Goal: Transaction & Acquisition: Obtain resource

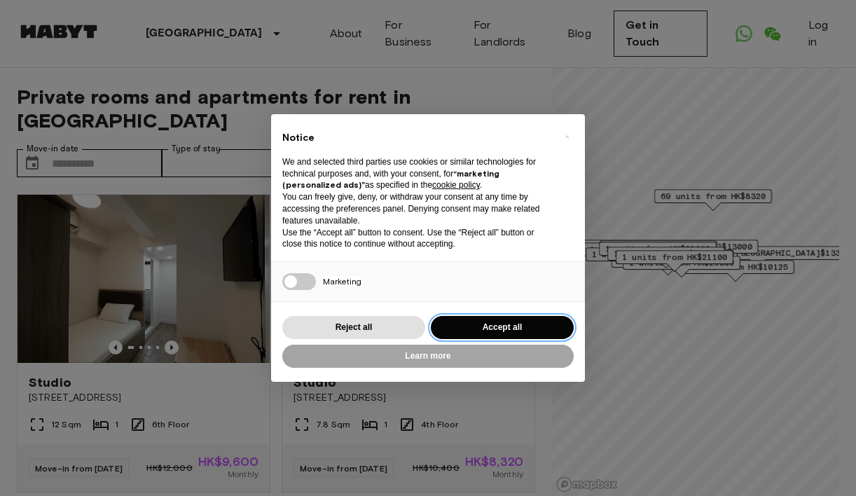
click at [495, 326] on button "Accept all" at bounding box center [502, 327] width 143 height 23
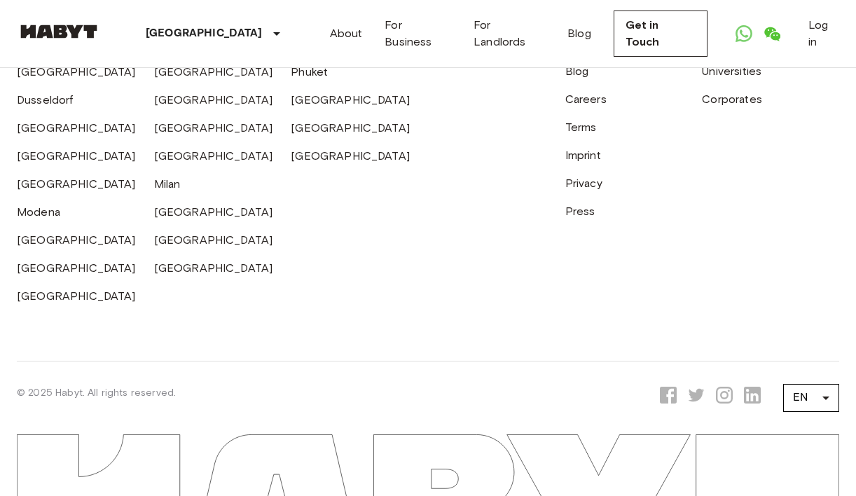
scroll to position [2224, 0]
click at [635, 40] on link "Get in Touch" at bounding box center [661, 34] width 94 height 46
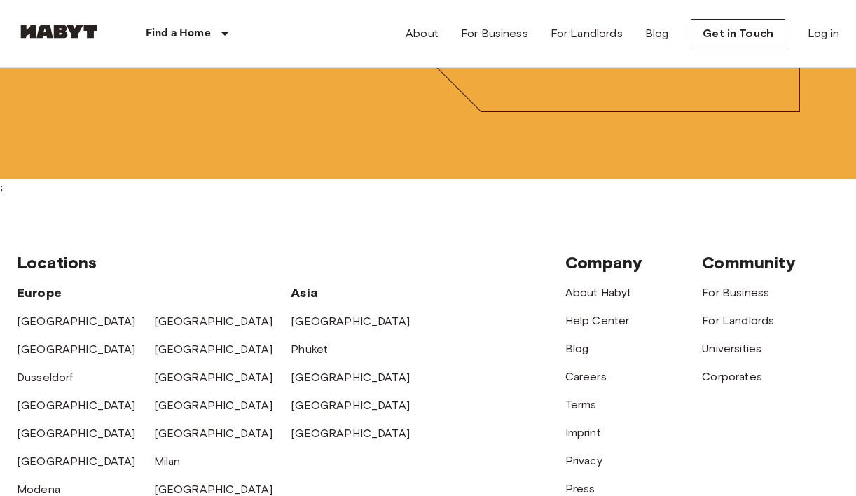
scroll to position [4400, 0]
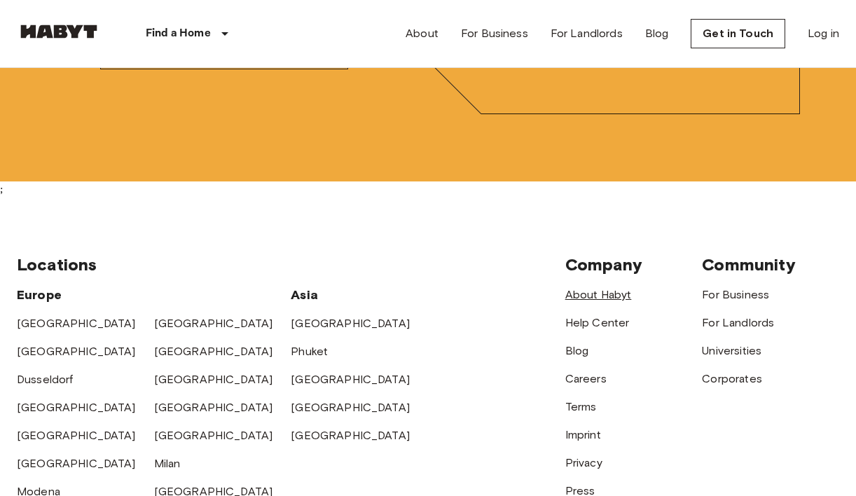
click at [609, 288] on link "About Habyt" at bounding box center [598, 294] width 67 height 13
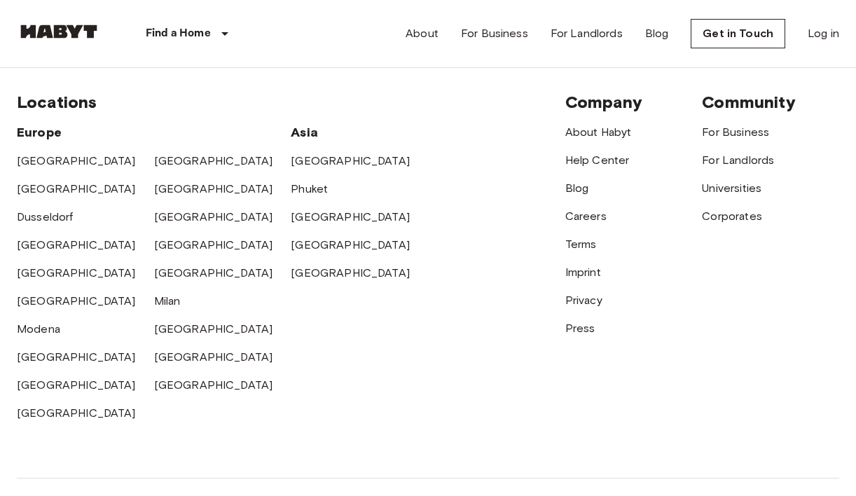
scroll to position [4562, 0]
click at [415, 38] on link "About" at bounding box center [422, 33] width 33 height 17
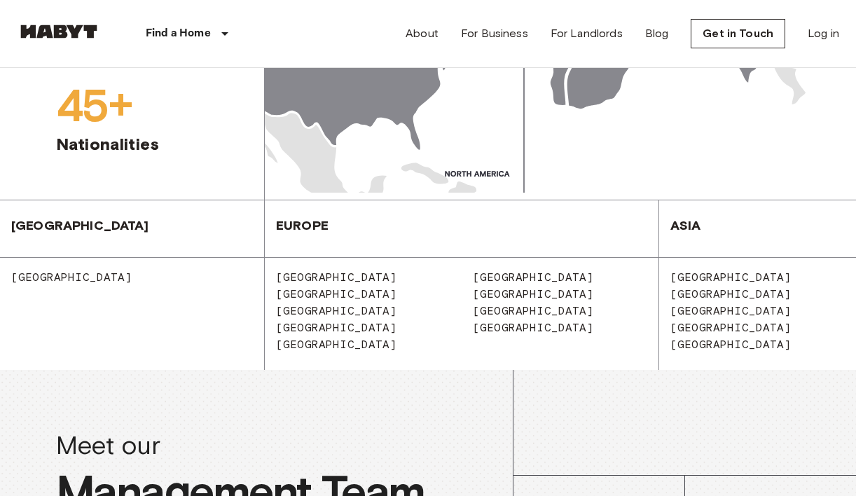
scroll to position [1878, 0]
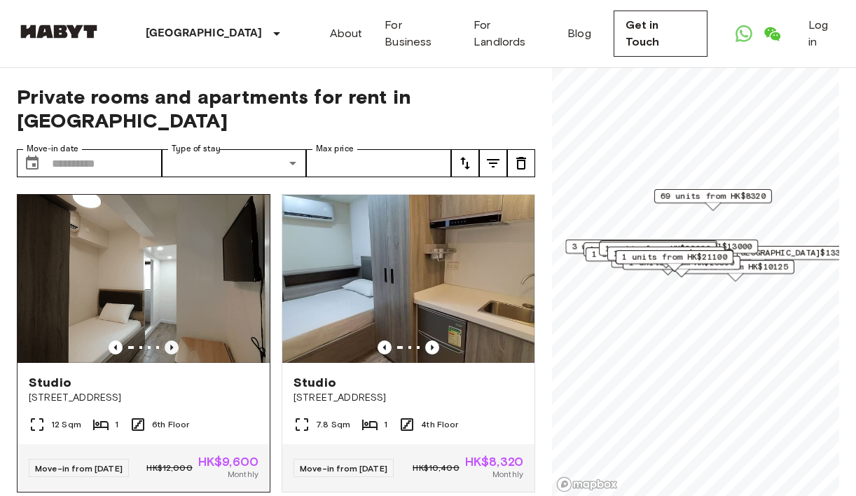
click at [171, 349] on icon "Previous image" at bounding box center [171, 348] width 3 height 6
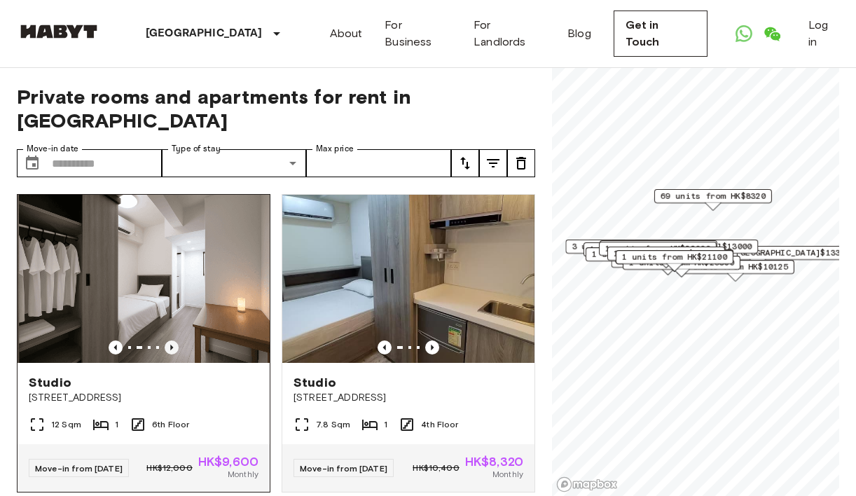
click at [171, 349] on icon "Previous image" at bounding box center [171, 348] width 3 height 6
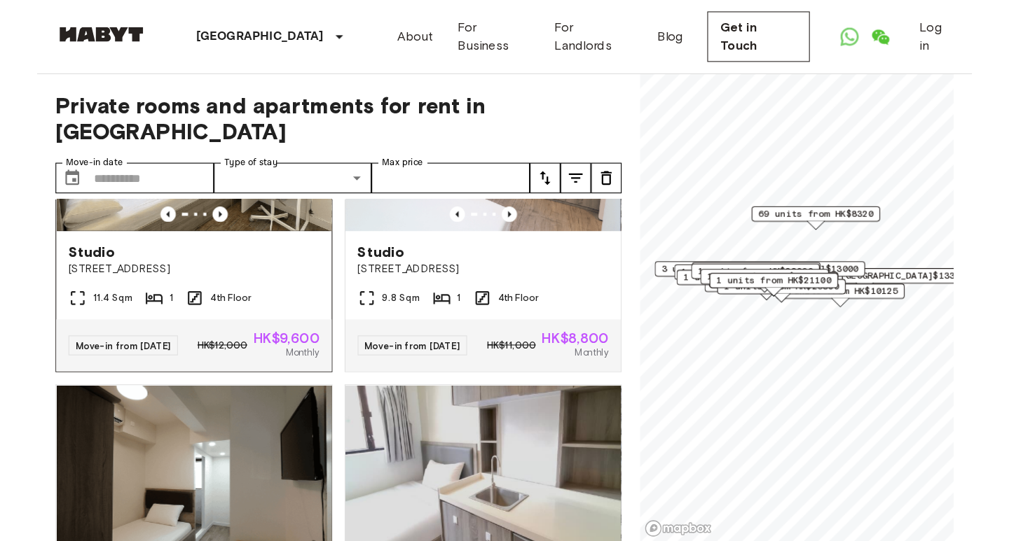
scroll to position [466, 0]
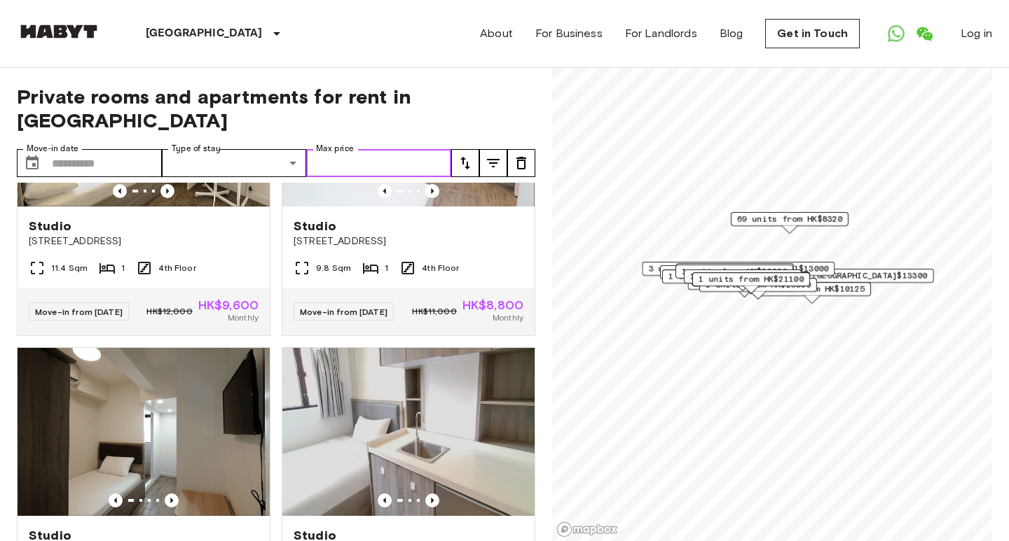
click at [336, 165] on input "Max price" at bounding box center [378, 163] width 145 height 28
type input "****"
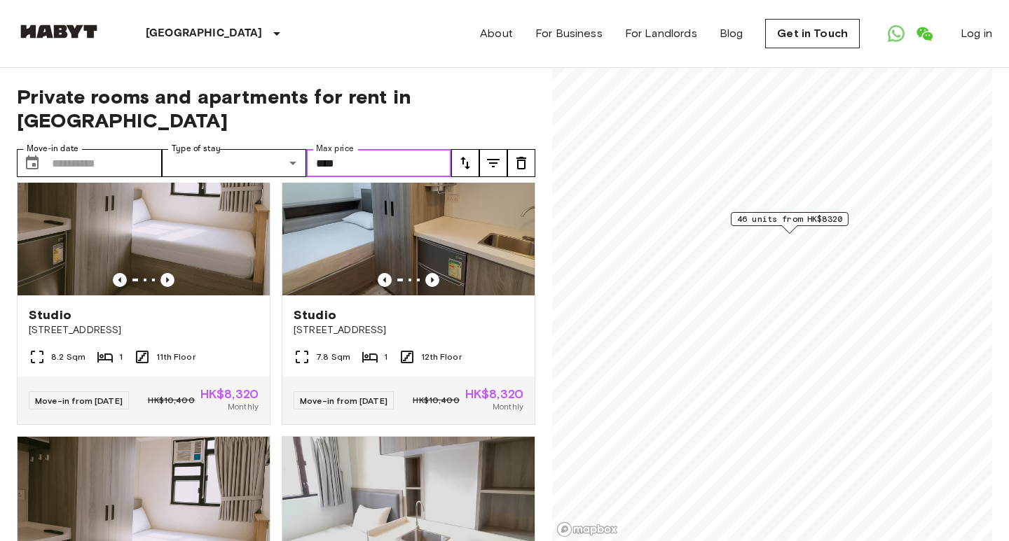
scroll to position [5034, 0]
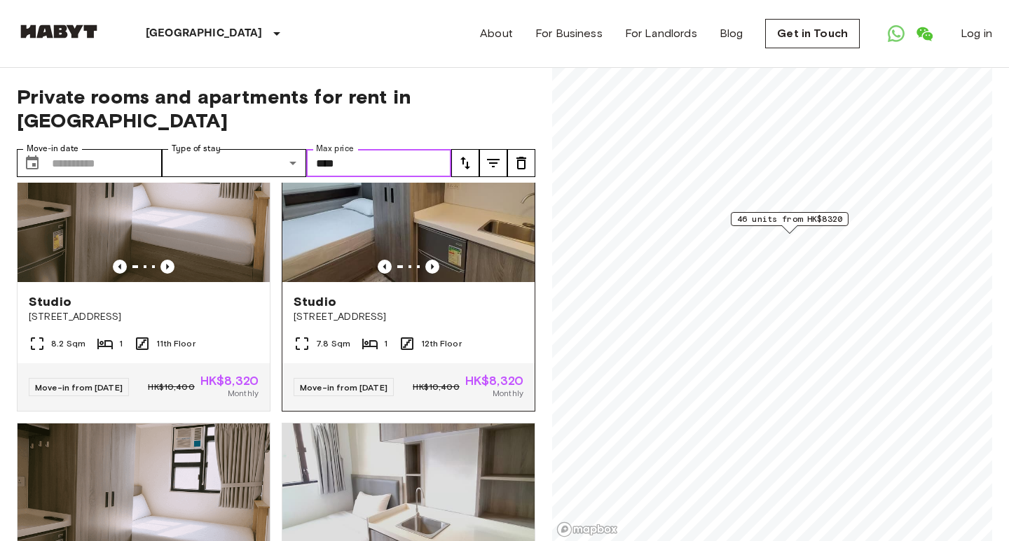
click at [465, 282] on img at bounding box center [408, 198] width 252 height 168
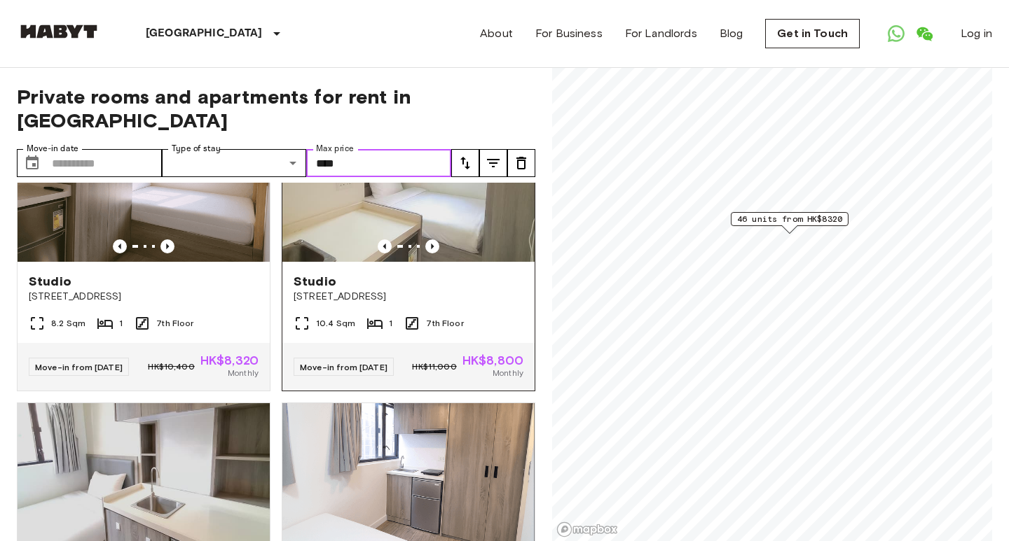
scroll to position [2884, 0]
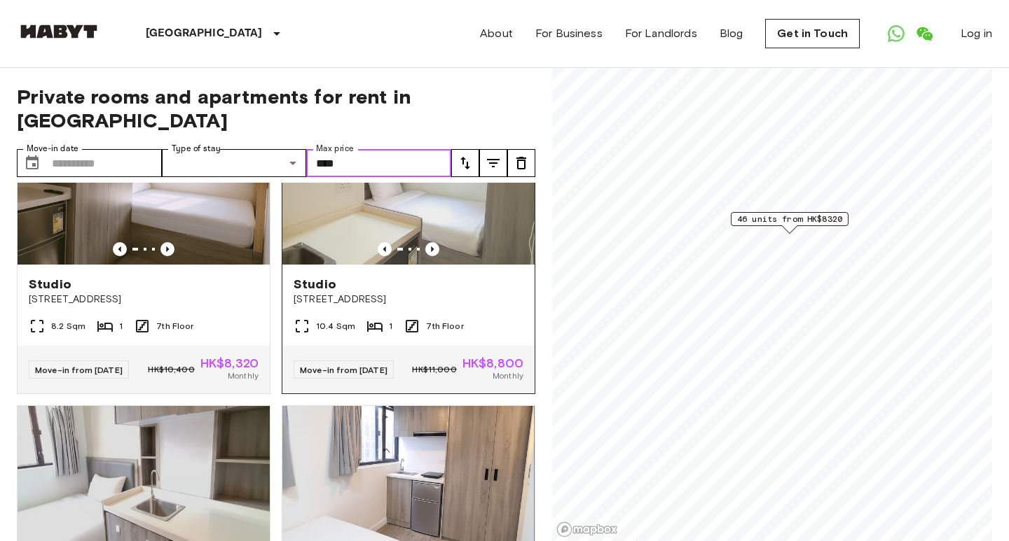
click at [413, 245] on img at bounding box center [408, 181] width 252 height 168
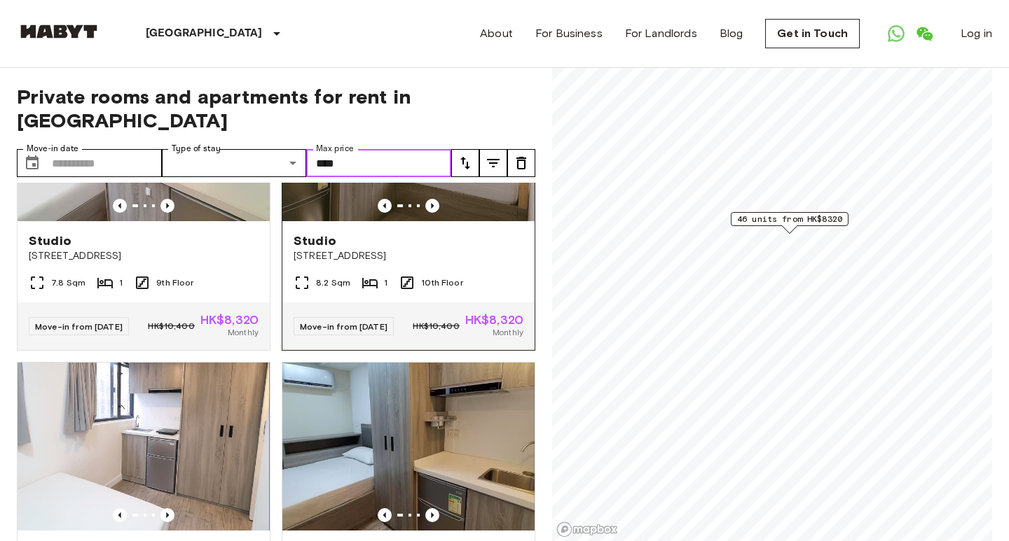
scroll to position [4476, 0]
click at [435, 212] on icon "Previous image" at bounding box center [432, 205] width 14 height 14
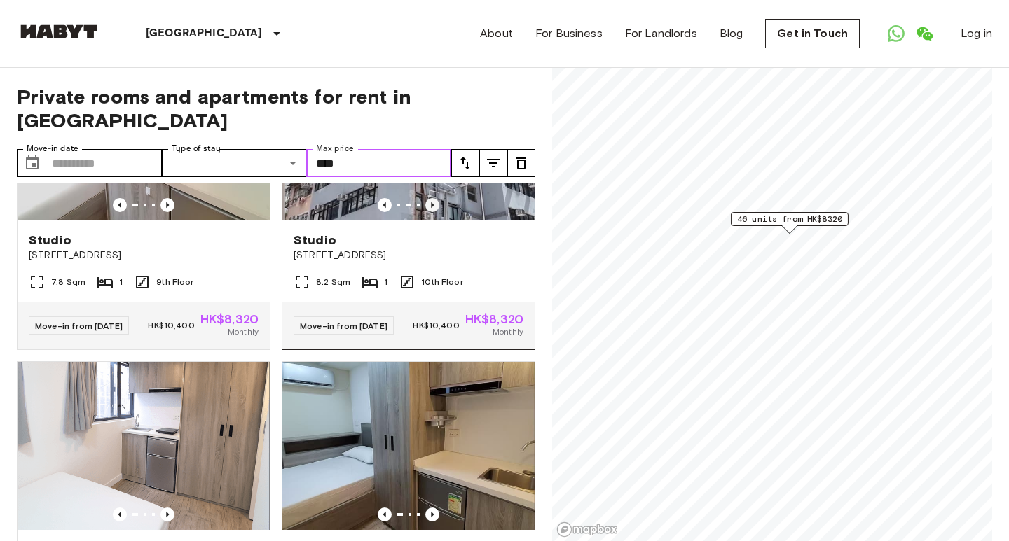
click at [435, 212] on icon "Previous image" at bounding box center [432, 205] width 14 height 14
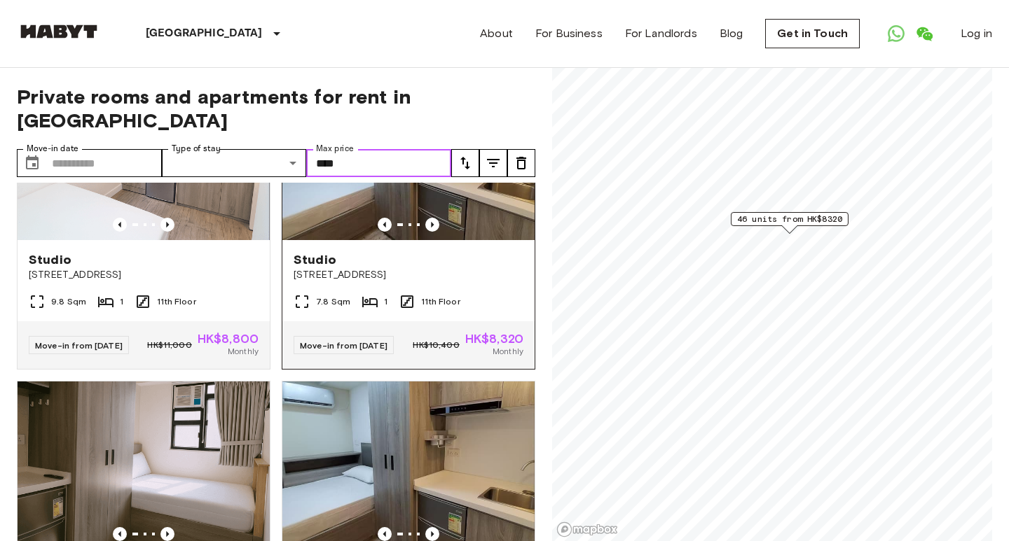
scroll to position [4766, 0]
click at [181, 240] on img at bounding box center [144, 156] width 252 height 168
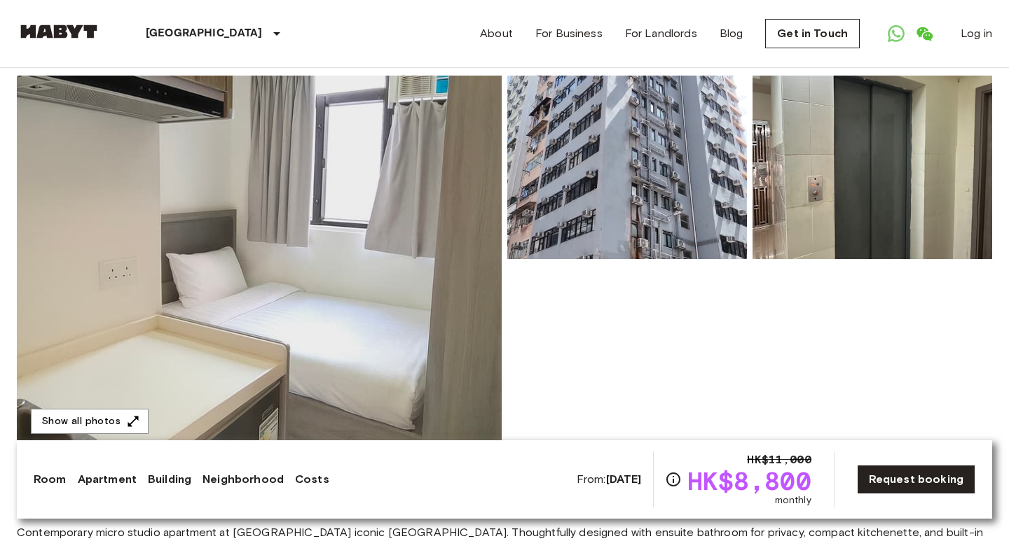
scroll to position [104, 0]
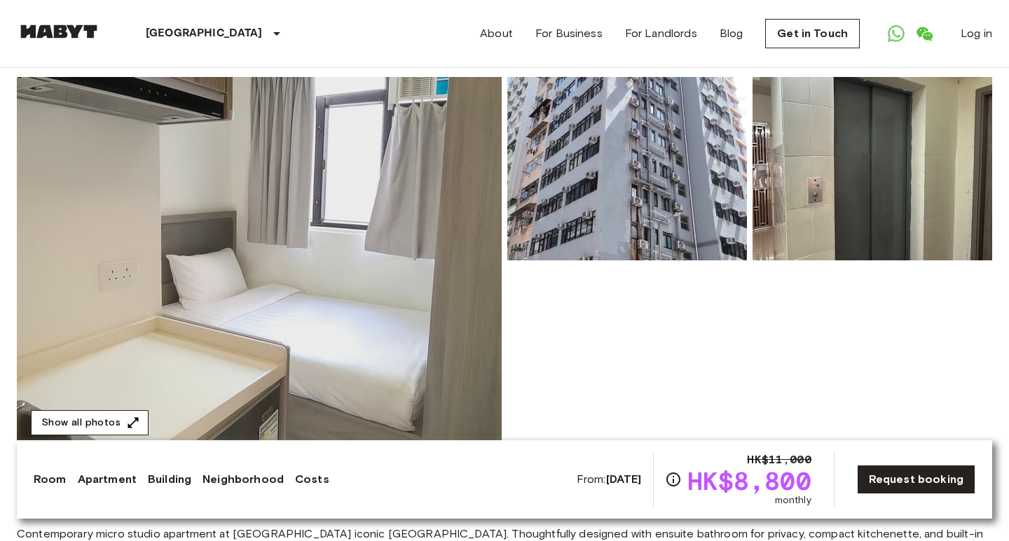
click at [103, 416] on button "Show all photos" at bounding box center [90, 423] width 118 height 26
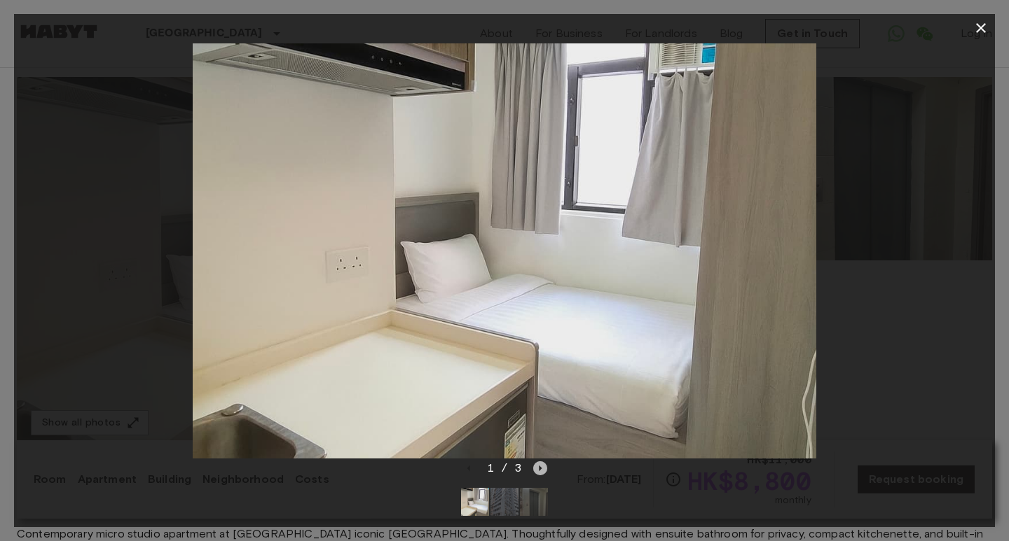
click at [543, 470] on icon "Next image" at bounding box center [540, 469] width 14 height 14
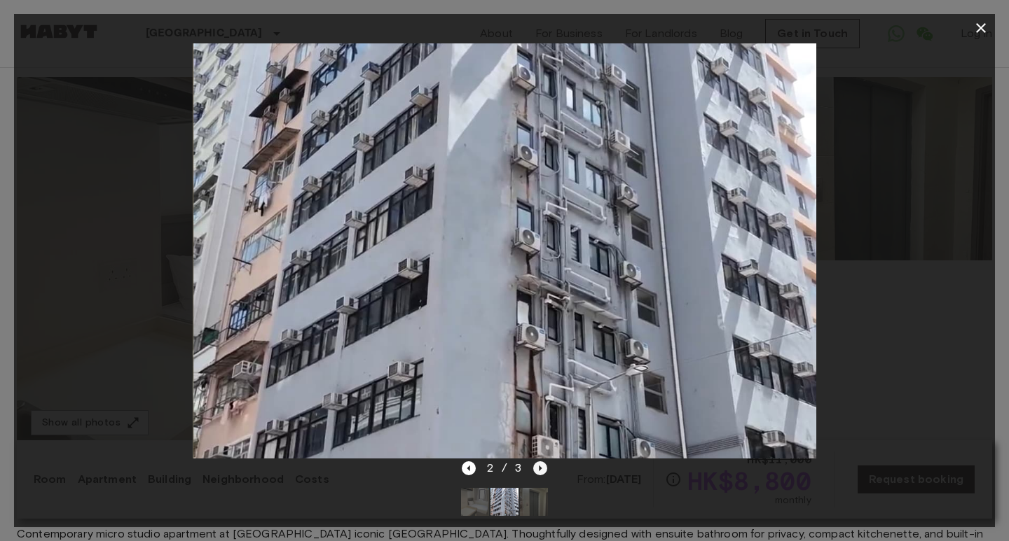
click at [543, 470] on icon "Next image" at bounding box center [540, 469] width 14 height 14
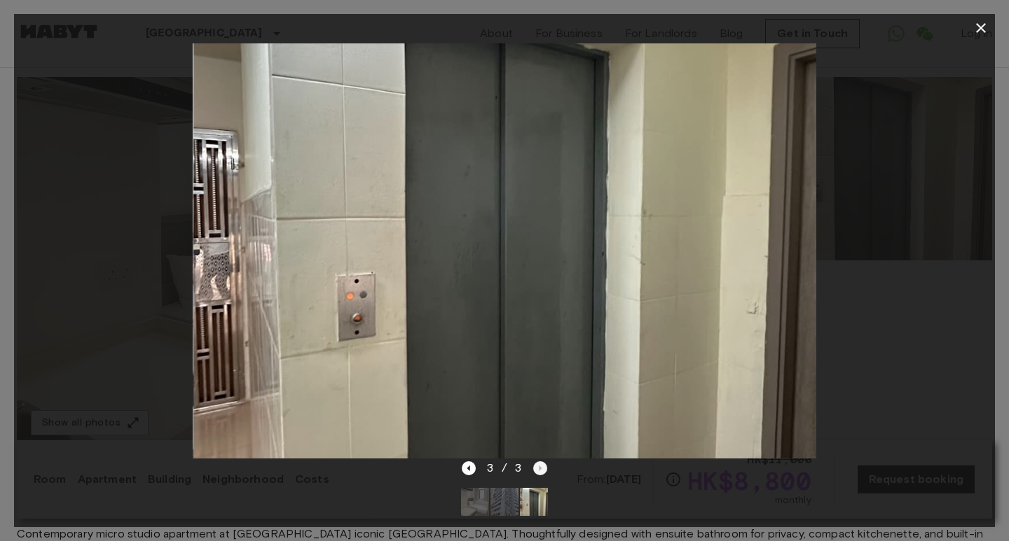
click at [543, 470] on div "3 / 3" at bounding box center [505, 468] width 86 height 17
click at [980, 32] on icon "button" at bounding box center [980, 28] width 17 height 17
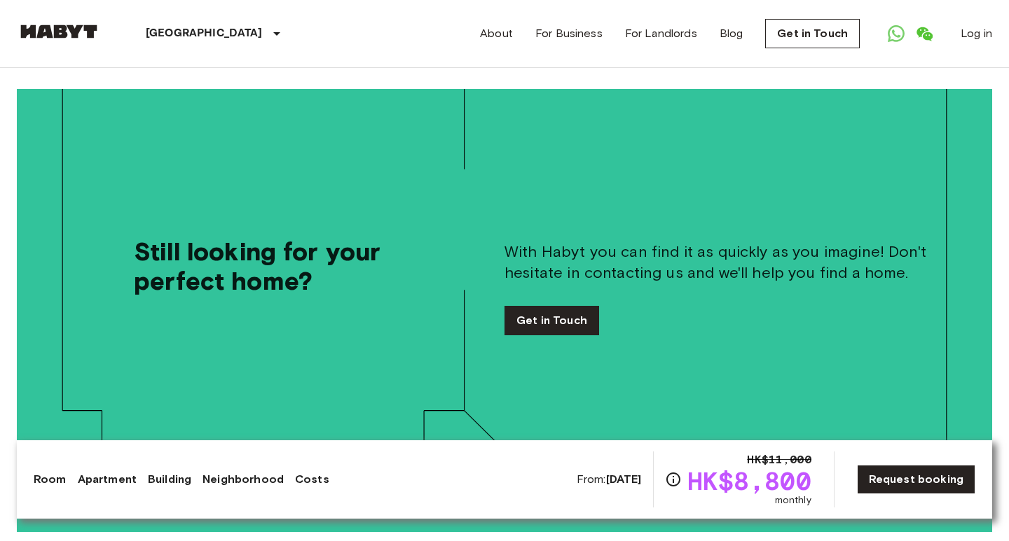
scroll to position [3050, 0]
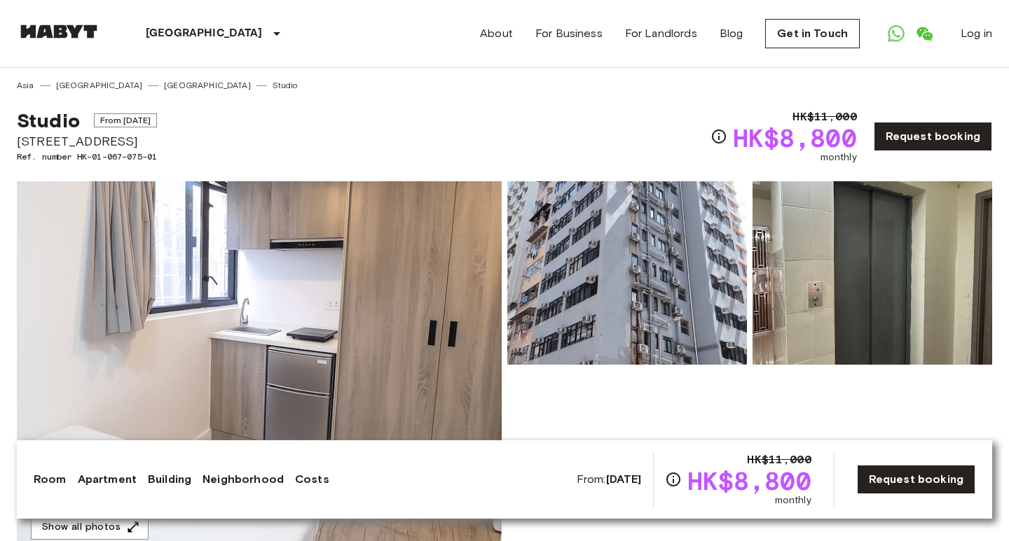
click at [354, 356] on img at bounding box center [259, 367] width 485 height 373
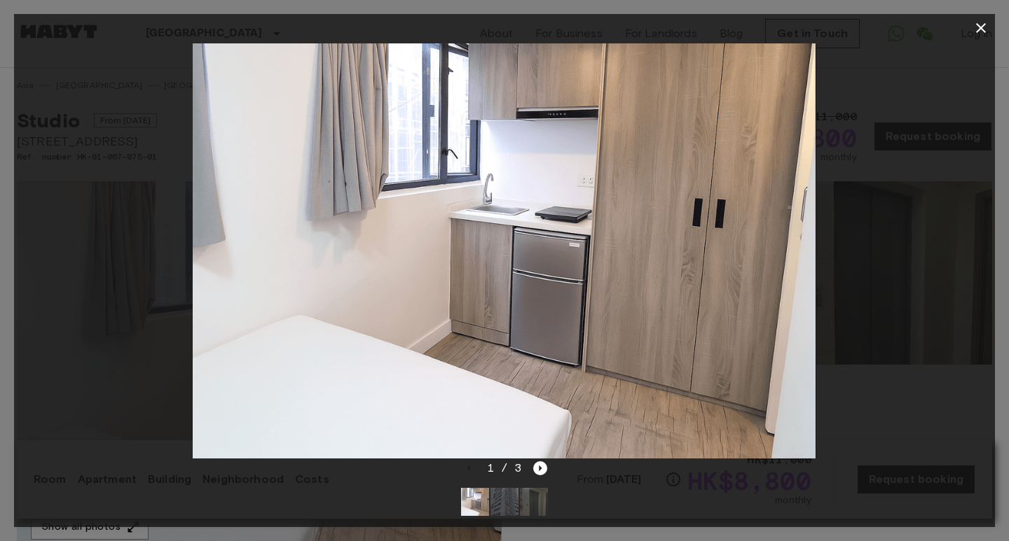
click at [983, 26] on icon "button" at bounding box center [981, 28] width 10 height 10
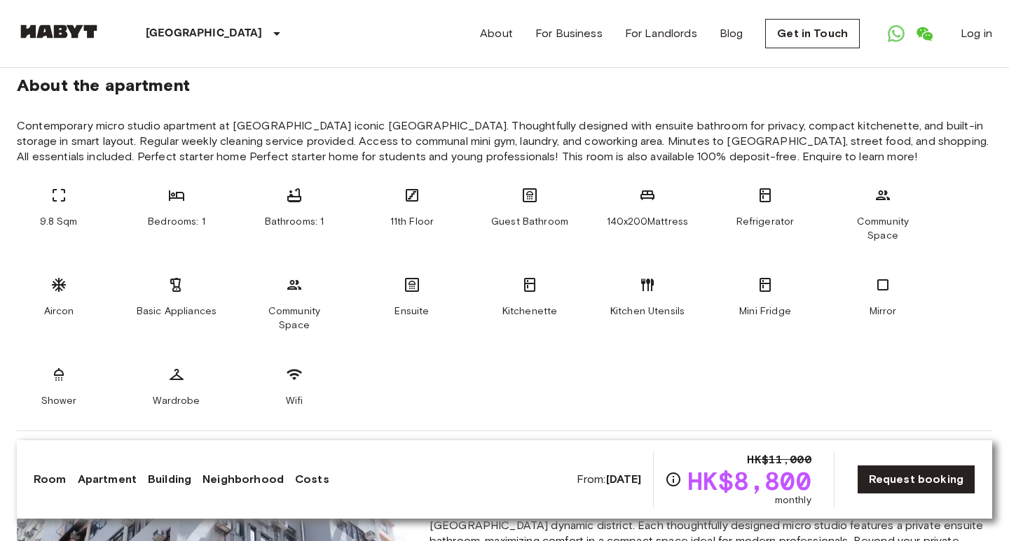
scroll to position [513, 0]
